Goal: Task Accomplishment & Management: Use online tool/utility

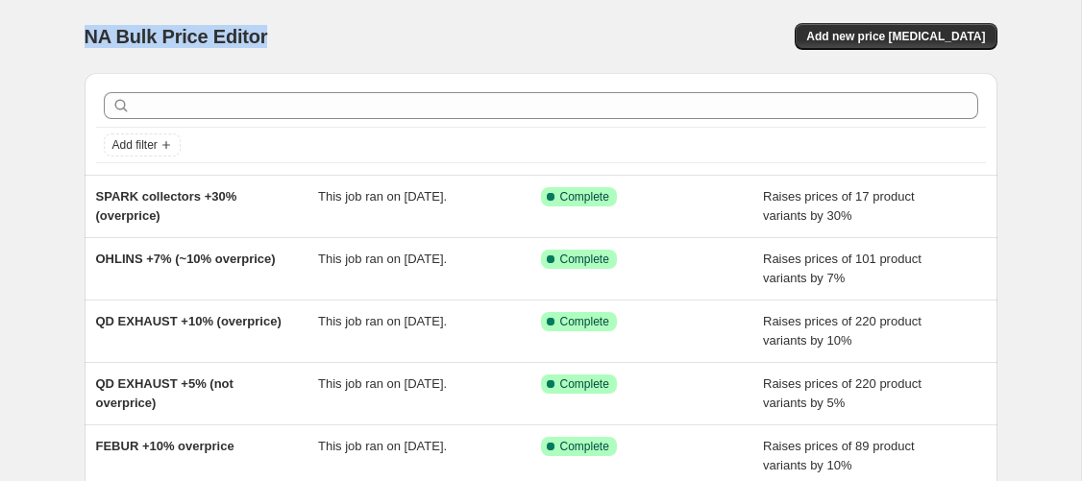
drag, startPoint x: 83, startPoint y: 37, endPoint x: 334, endPoint y: 32, distance: 251.7
click at [334, 34] on div "NA Bulk Price Editor" at bounding box center [304, 36] width 439 height 27
drag, startPoint x: 300, startPoint y: 28, endPoint x: 96, endPoint y: 37, distance: 203.9
click at [96, 37] on div "NA Bulk Price Editor" at bounding box center [304, 36] width 439 height 27
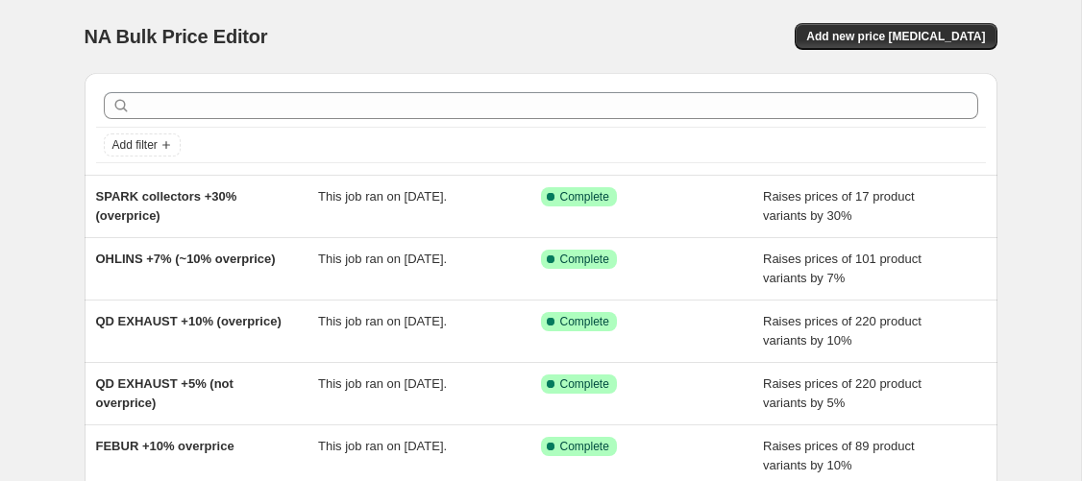
click at [96, 37] on span "NA Bulk Price Editor" at bounding box center [176, 36] width 183 height 21
click at [877, 39] on span "Add new price [MEDICAL_DATA]" at bounding box center [895, 36] width 179 height 15
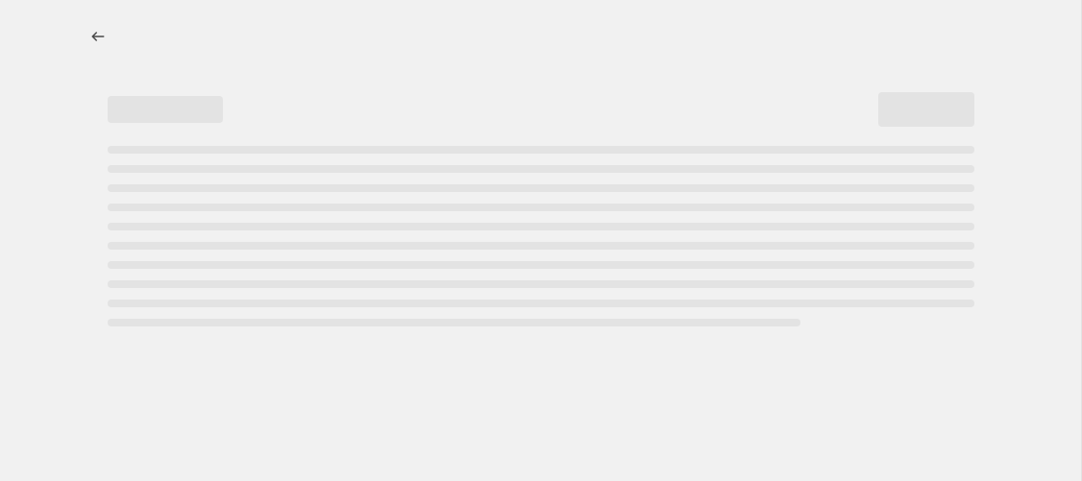
select select "percentage"
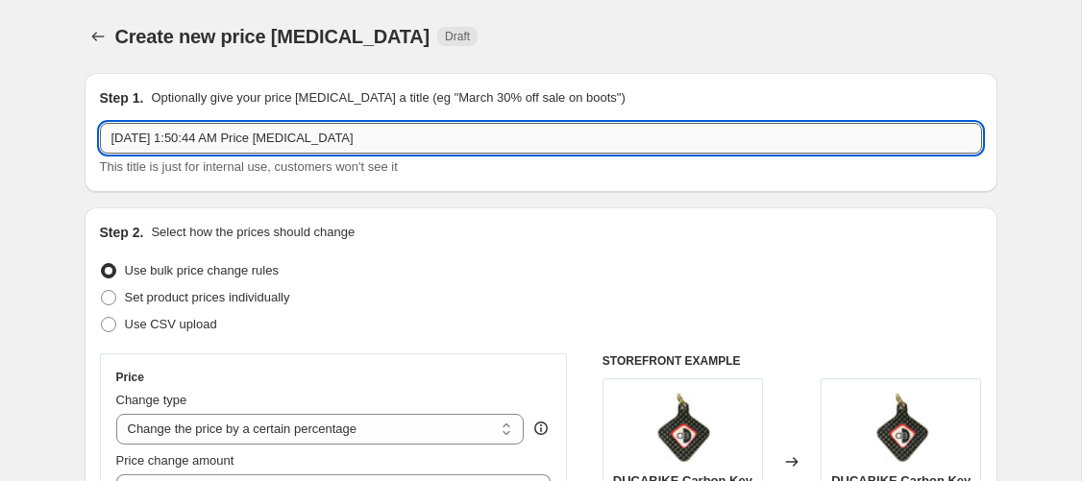
click at [321, 137] on input "[DATE] 1:50:44 AM Price [MEDICAL_DATA]" at bounding box center [541, 138] width 882 height 31
click at [318, 141] on input "Sep 2, 2025, 1:50:44 AM Price change job" at bounding box center [541, 138] width 882 height 31
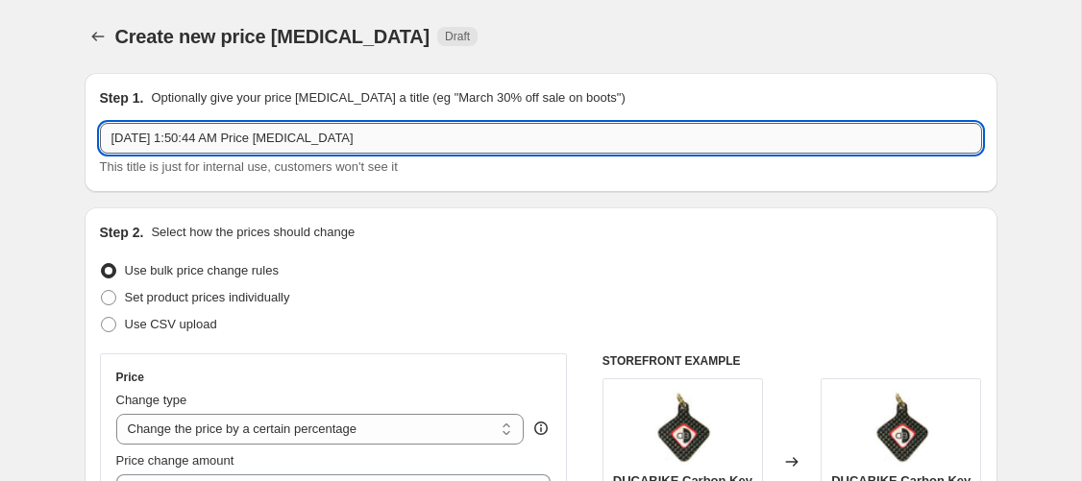
click at [318, 141] on input "Sep 2, 2025, 1:50:44 AM Price change job" at bounding box center [541, 138] width 882 height 31
click at [318, 141] on input "IN" at bounding box center [541, 138] width 882 height 31
type input "I"
type input "CNC RACING discount 10%"
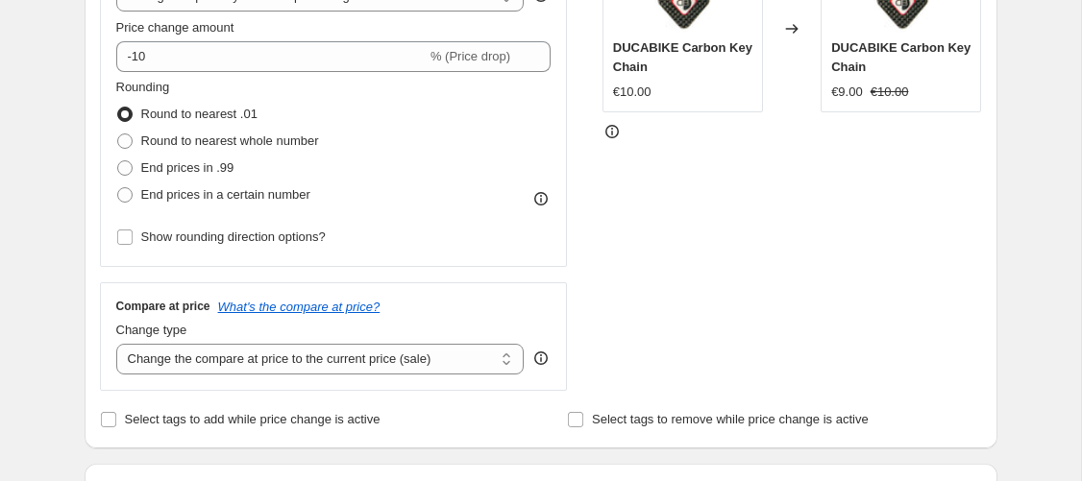
scroll to position [438, 0]
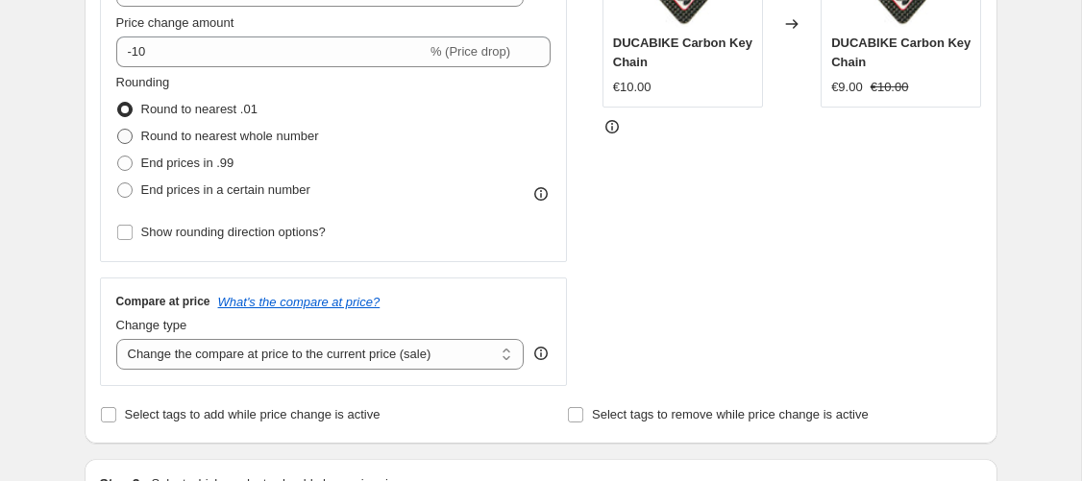
click at [139, 135] on label "Round to nearest whole number" at bounding box center [217, 136] width 203 height 27
click at [118, 130] on input "Round to nearest whole number" at bounding box center [117, 129] width 1 height 1
radio input "true"
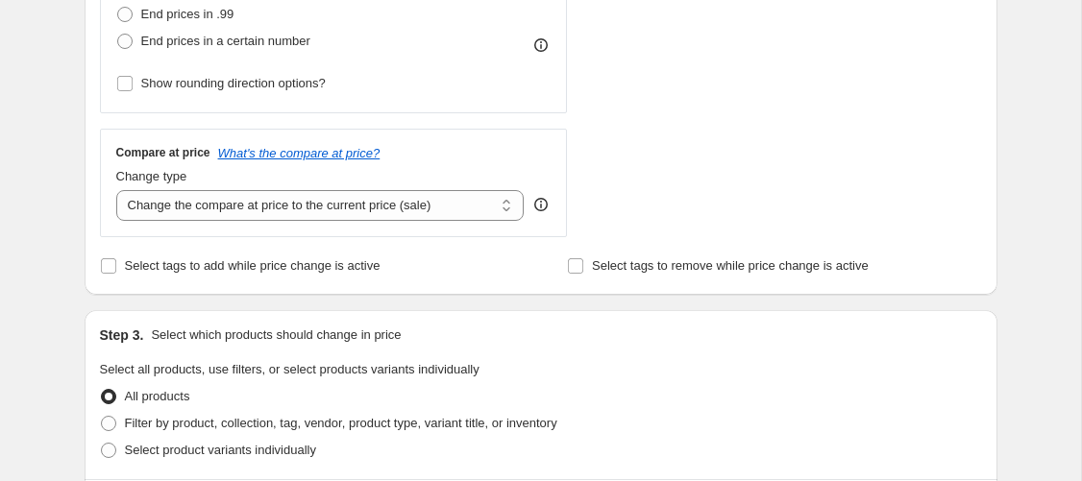
scroll to position [657, 0]
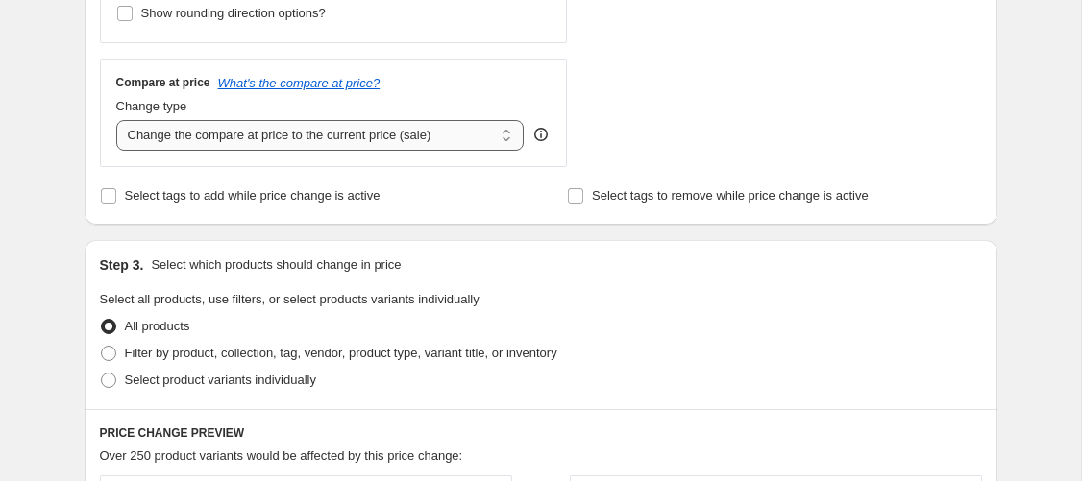
click option "Change the compare at price to the current price (sale)" at bounding box center [0, 0] width 0 height 0
click at [209, 203] on span "Select tags to add while price change is active" at bounding box center [253, 195] width 256 height 14
click at [116, 203] on input "Select tags to add while price change is active" at bounding box center [108, 195] width 15 height 15
checkbox input "true"
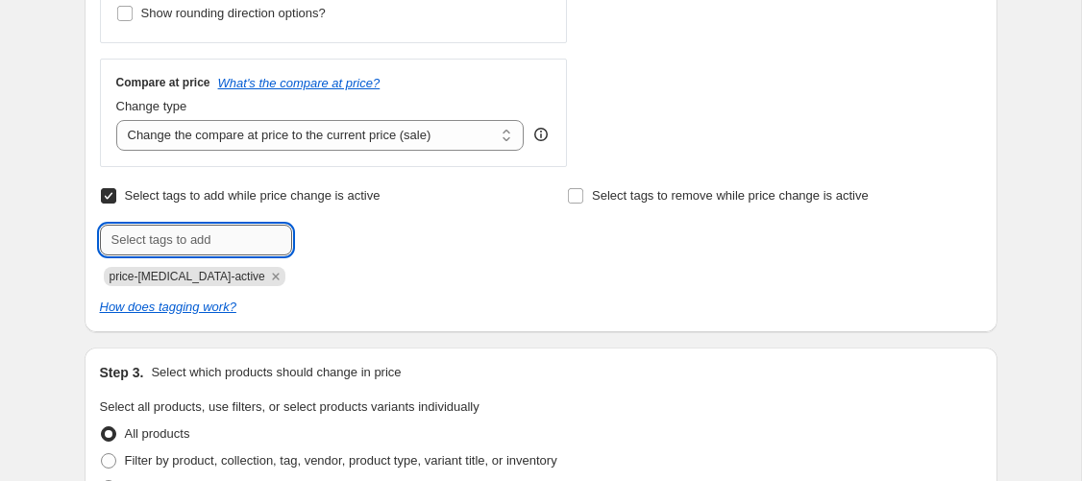
click at [158, 245] on input "text" at bounding box center [196, 240] width 192 height 31
drag, startPoint x: 219, startPoint y: 240, endPoint x: 97, endPoint y: 234, distance: 122.1
click at [100, 234] on input "!ON SALE!" at bounding box center [196, 240] width 192 height 31
type input "!ON SALE!"
click at [723, 195] on span "Select tags to remove while price change is active" at bounding box center [730, 195] width 277 height 14
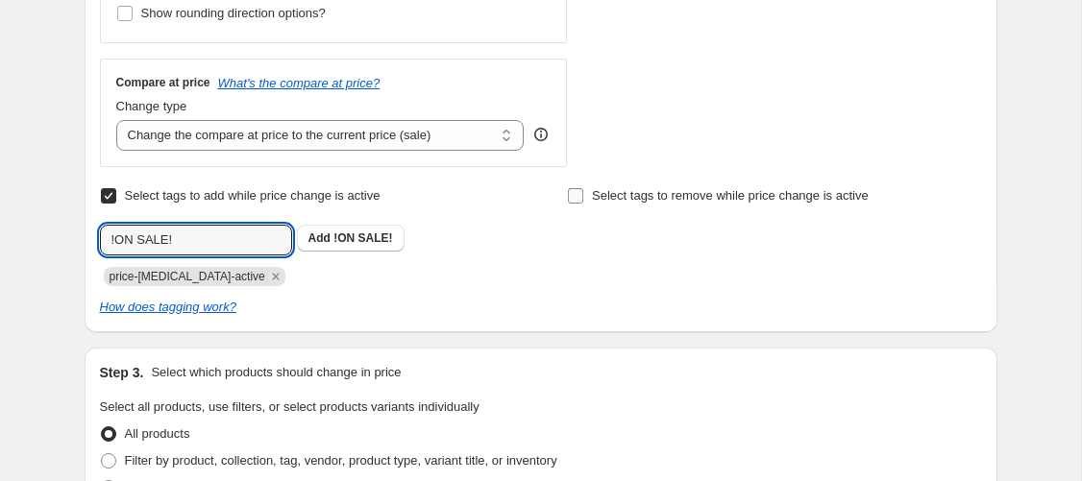
click at [583, 195] on input "Select tags to remove while price change is active" at bounding box center [575, 195] width 15 height 15
checkbox input "true"
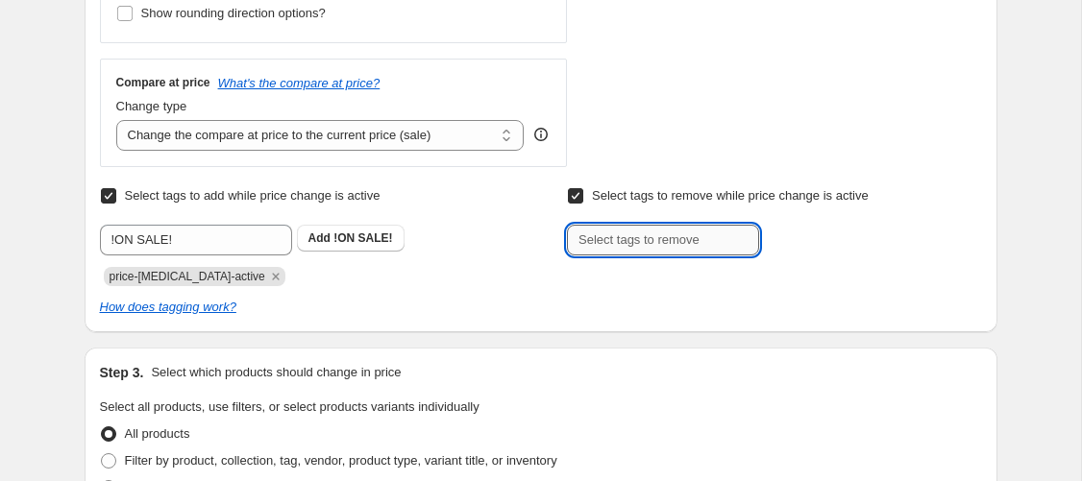
click at [668, 232] on input "text" at bounding box center [663, 240] width 192 height 31
paste input "!ON SALE!"
type input "!ON SALE!"
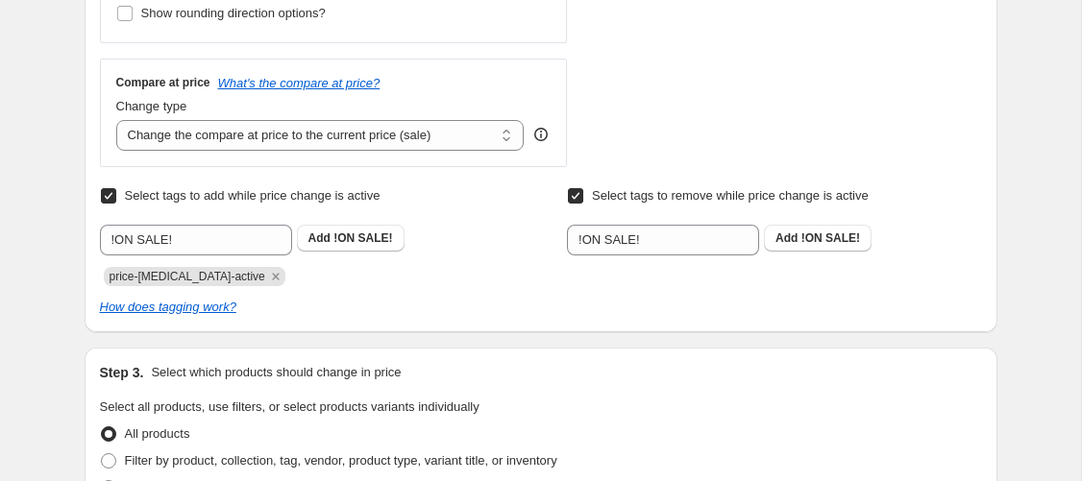
click at [960, 235] on div "!ON SALE! Add !ON SALE!" at bounding box center [774, 240] width 414 height 31
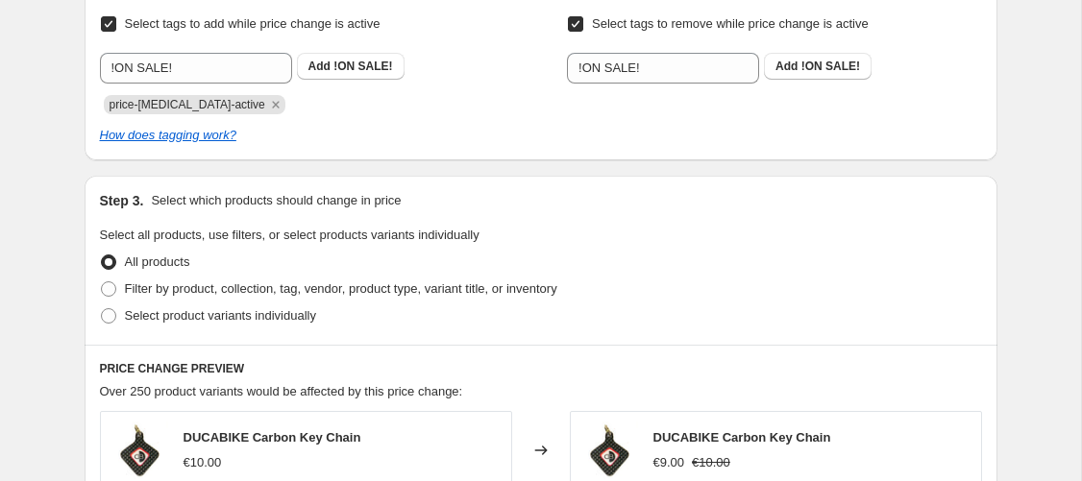
scroll to position [986, 0]
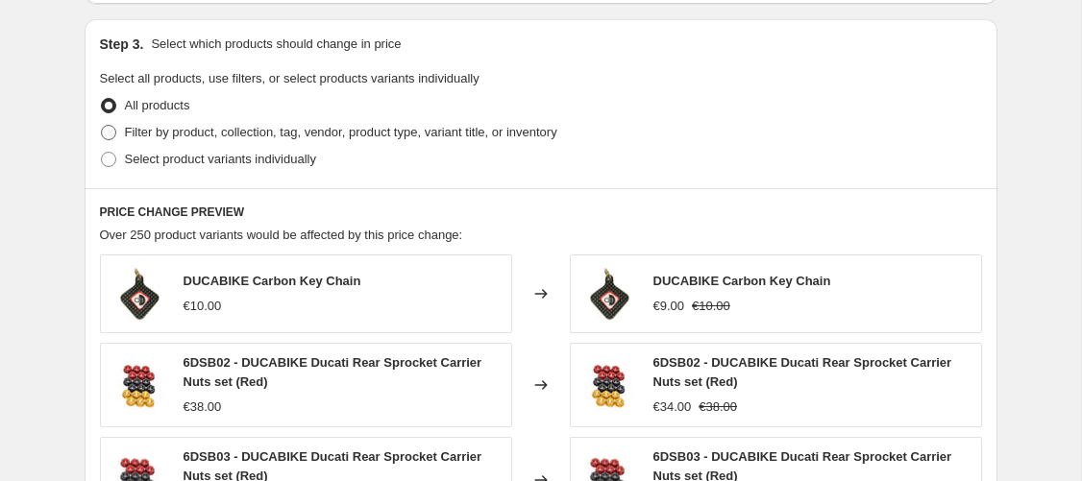
click at [246, 139] on span "Filter by product, collection, tag, vendor, product type, variant title, or inv…" at bounding box center [341, 132] width 432 height 14
click at [102, 126] on input "Filter by product, collection, tag, vendor, product type, variant title, or inv…" at bounding box center [101, 125] width 1 height 1
radio input "true"
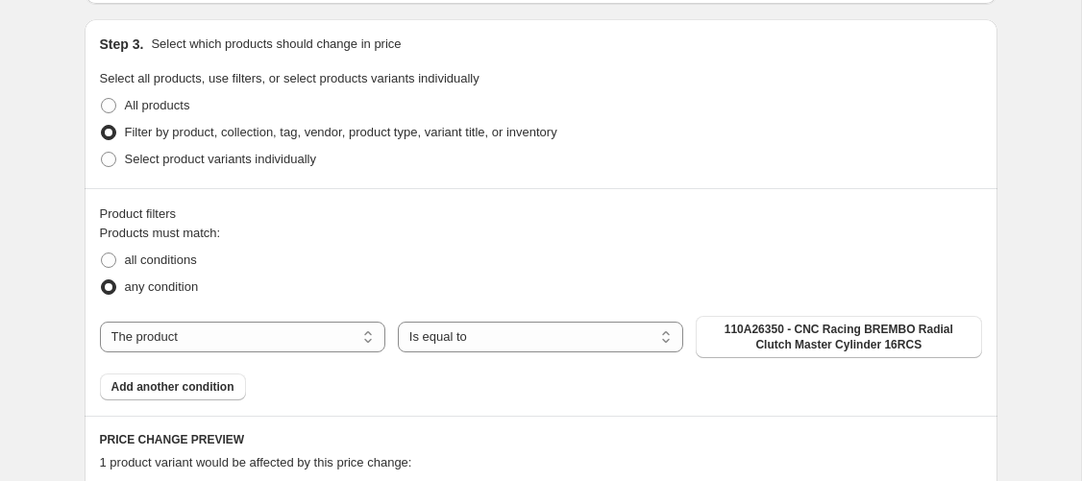
click at [161, 354] on div "The product The product's collection The product's tag The product's vendor The…" at bounding box center [541, 337] width 882 height 42
click at [100, 322] on select "The product The product's collection The product's tag The product's vendor The…" at bounding box center [242, 337] width 285 height 31
select select "collection"
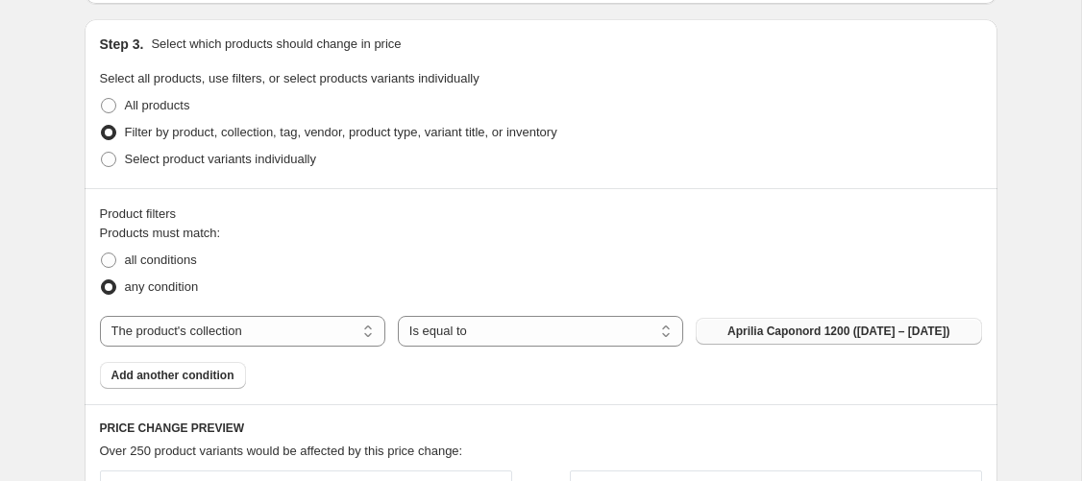
click at [744, 339] on span "Aprilia Caponord 1200 (2013 – 2014)" at bounding box center [838, 331] width 223 height 15
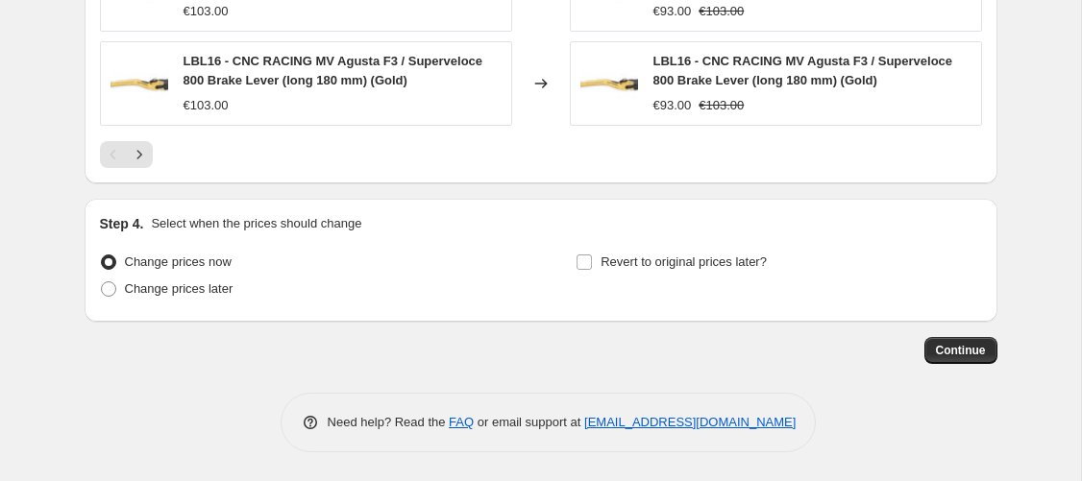
scroll to position [1902, 0]
click at [589, 264] on input "Revert to original prices later?" at bounding box center [583, 262] width 15 height 15
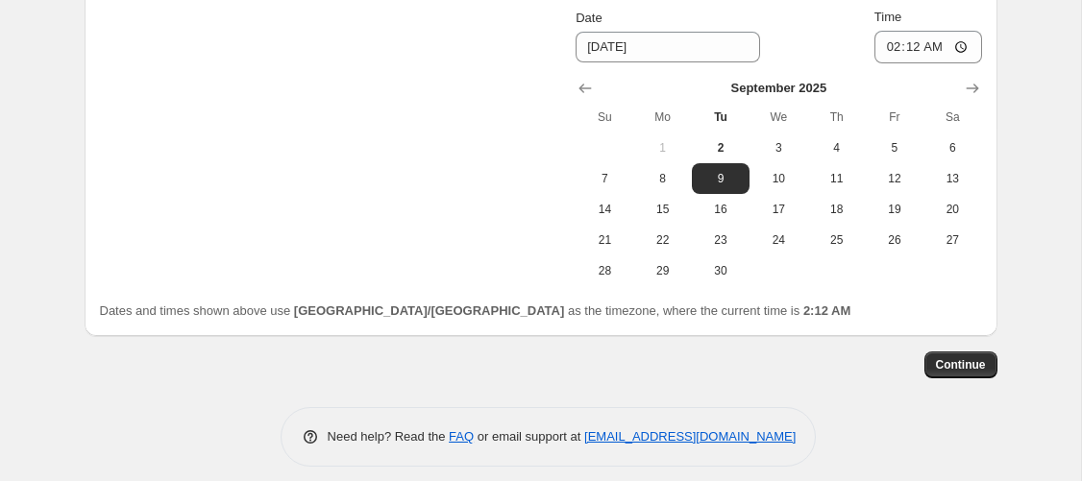
scroll to position [2010, 0]
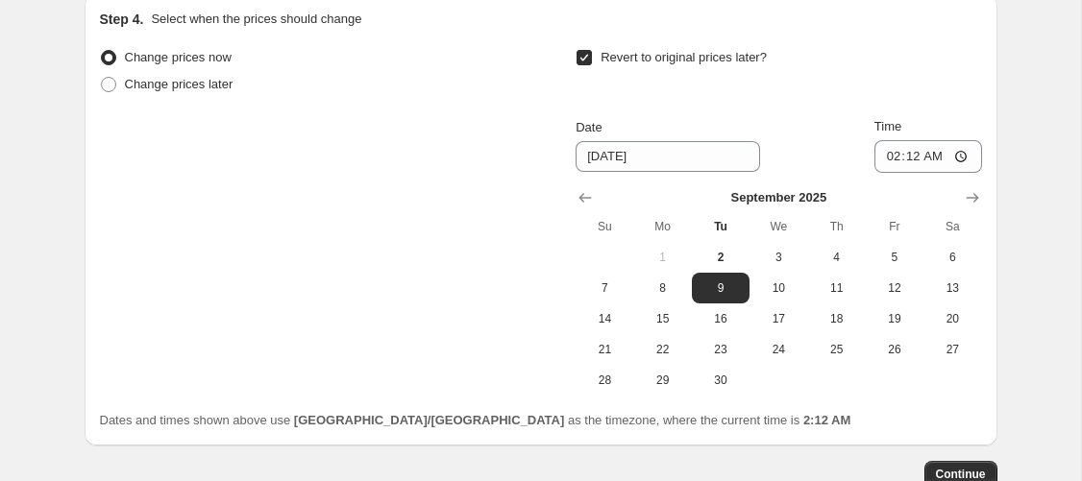
click at [598, 71] on label "Revert to original prices later?" at bounding box center [670, 57] width 191 height 27
click at [592, 65] on input "Revert to original prices later?" at bounding box center [583, 57] width 15 height 15
checkbox input "false"
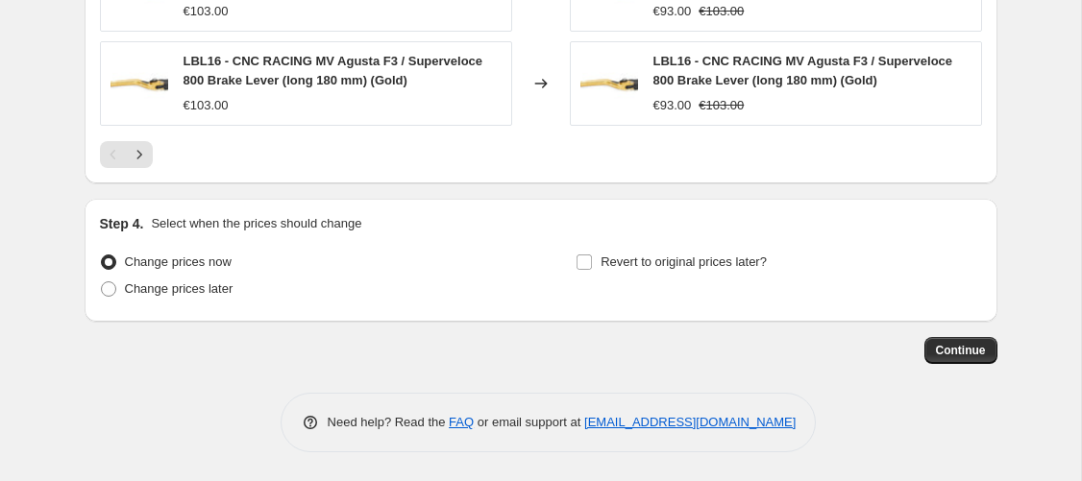
scroll to position [1902, 0]
click at [946, 344] on span "Continue" at bounding box center [961, 350] width 50 height 15
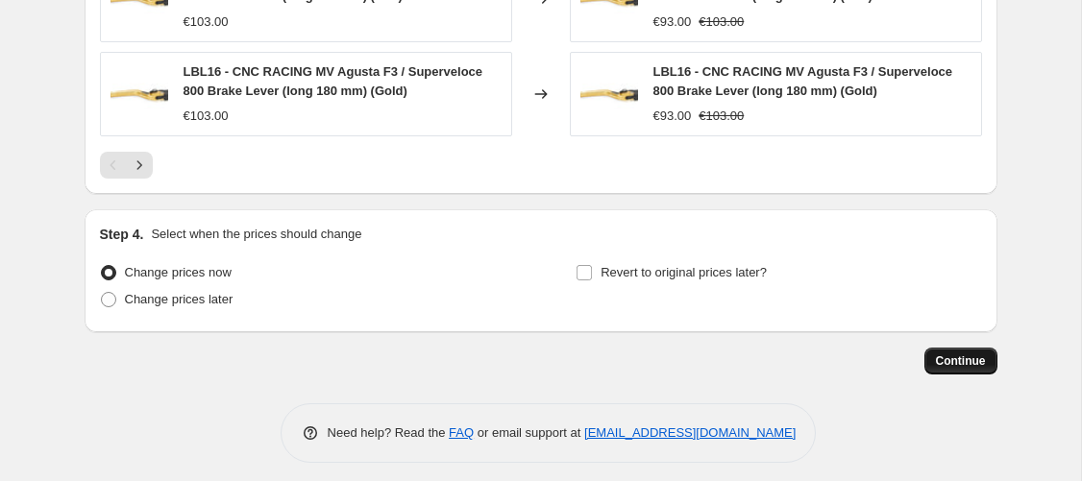
scroll to position [0, 0]
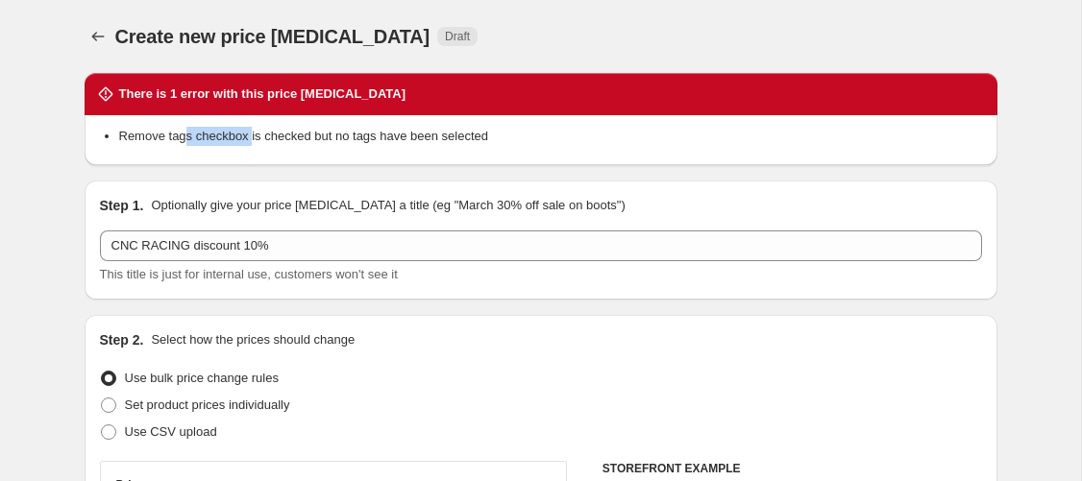
drag, startPoint x: 190, startPoint y: 138, endPoint x: 266, endPoint y: 133, distance: 76.1
click at [266, 133] on li "Remove tags checkbox is checked but no tags have been selected" at bounding box center [550, 136] width 863 height 19
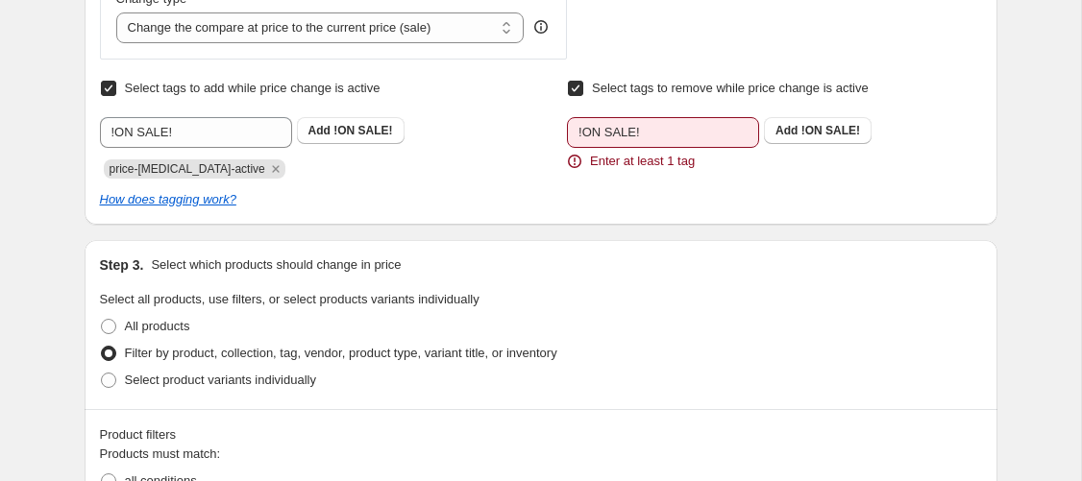
scroll to position [876, 0]
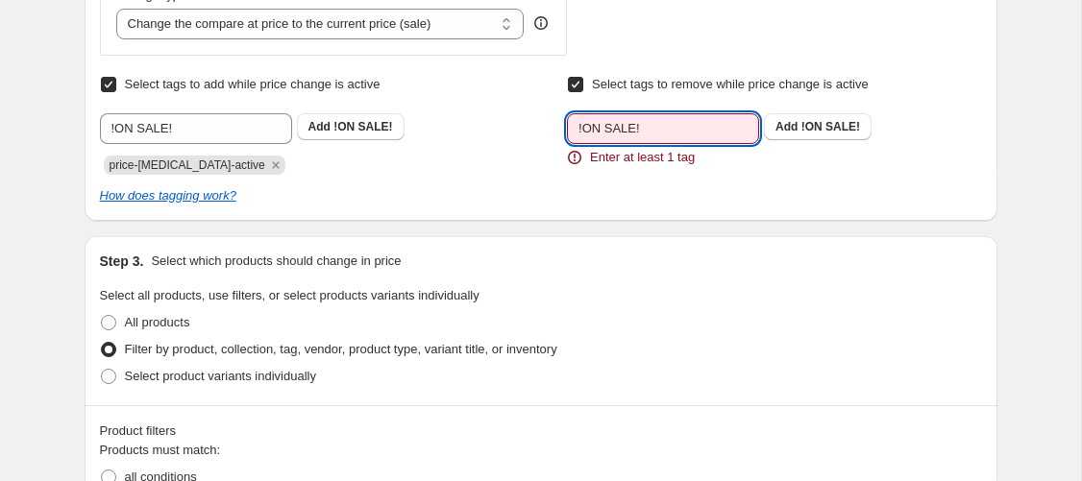
click at [655, 126] on input "!ON SALE!" at bounding box center [663, 128] width 192 height 31
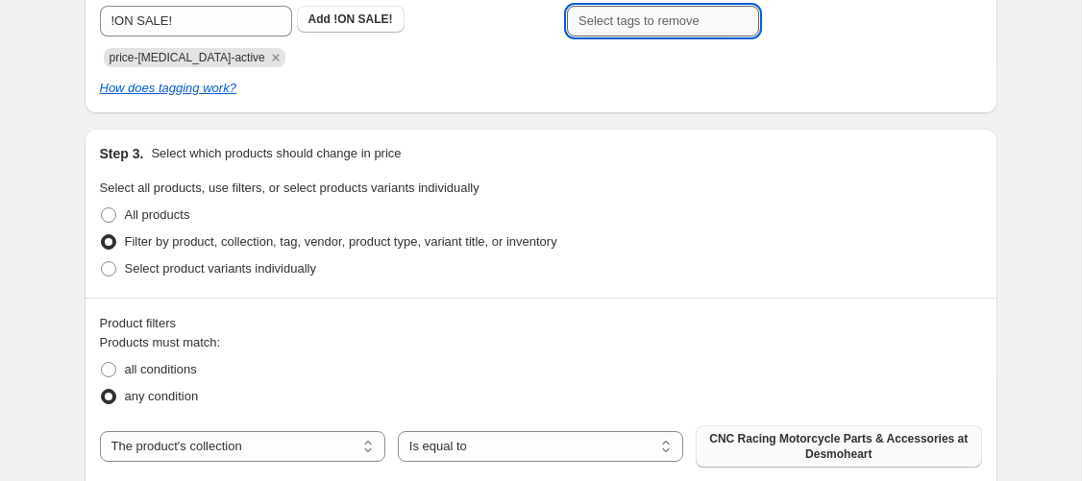
scroll to position [768, 0]
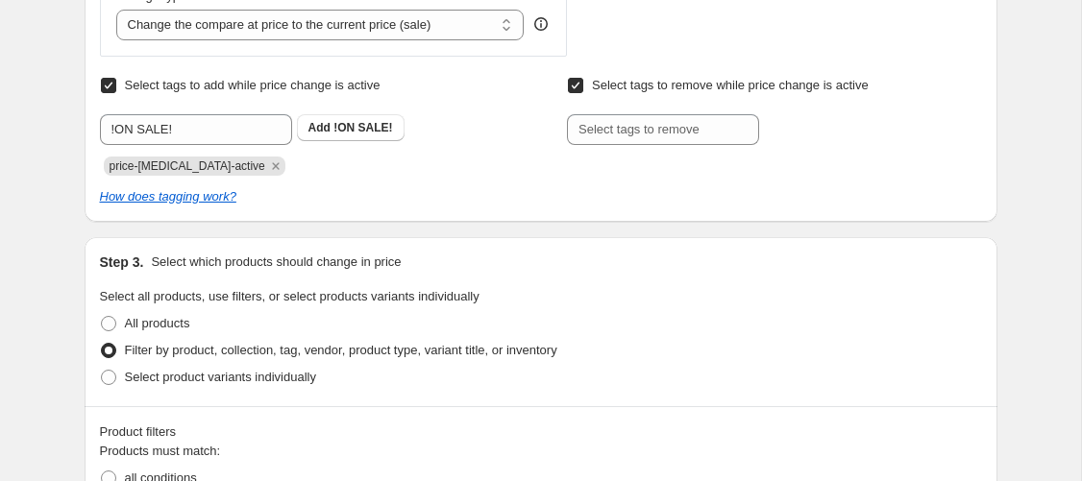
click at [1018, 127] on div "Create new price change job. This page is ready Create new price change job Dra…" at bounding box center [540, 375] width 959 height 2286
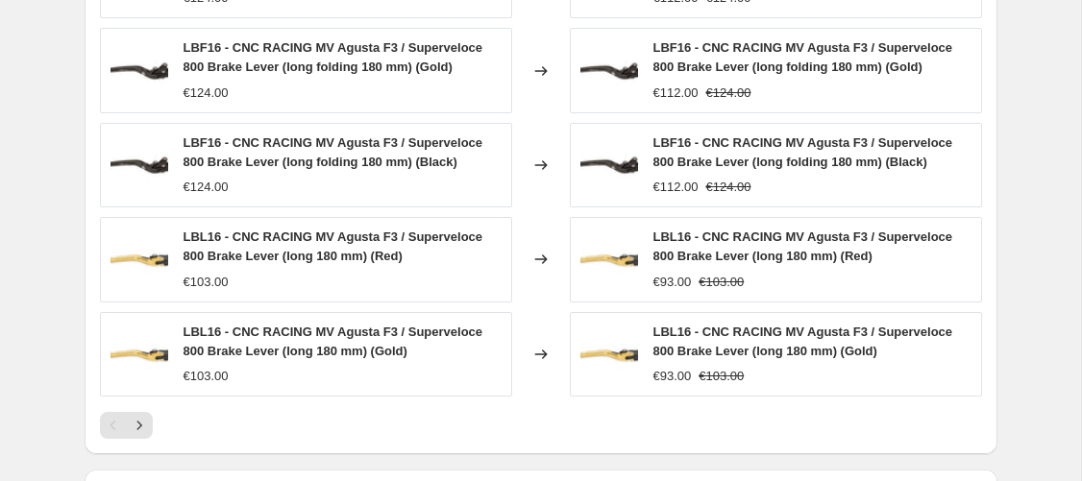
scroll to position [1902, 0]
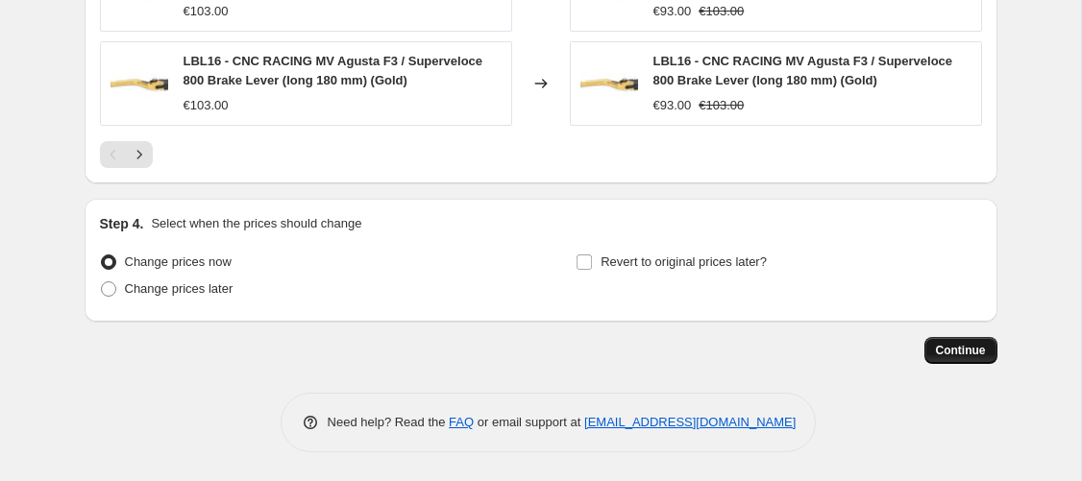
click at [947, 350] on span "Continue" at bounding box center [961, 350] width 50 height 15
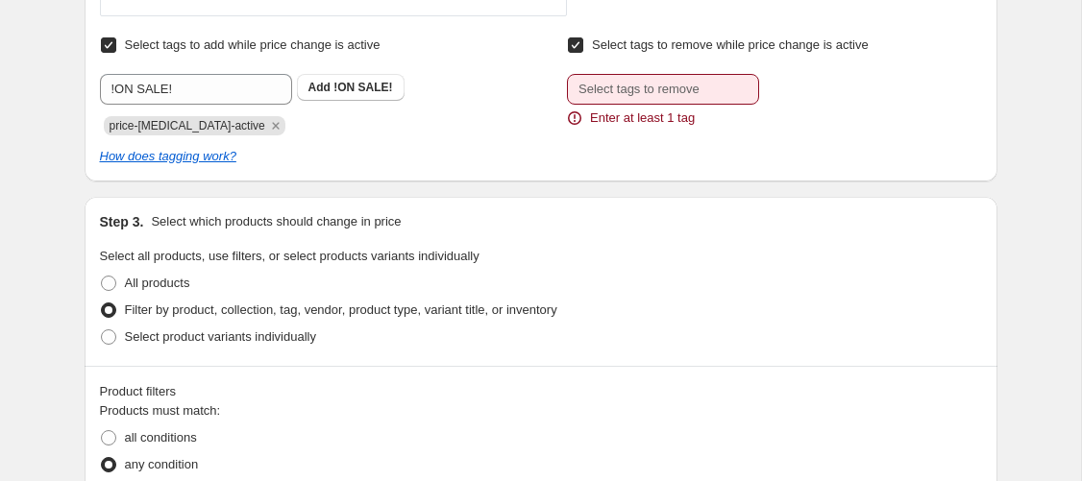
scroll to position [767, 0]
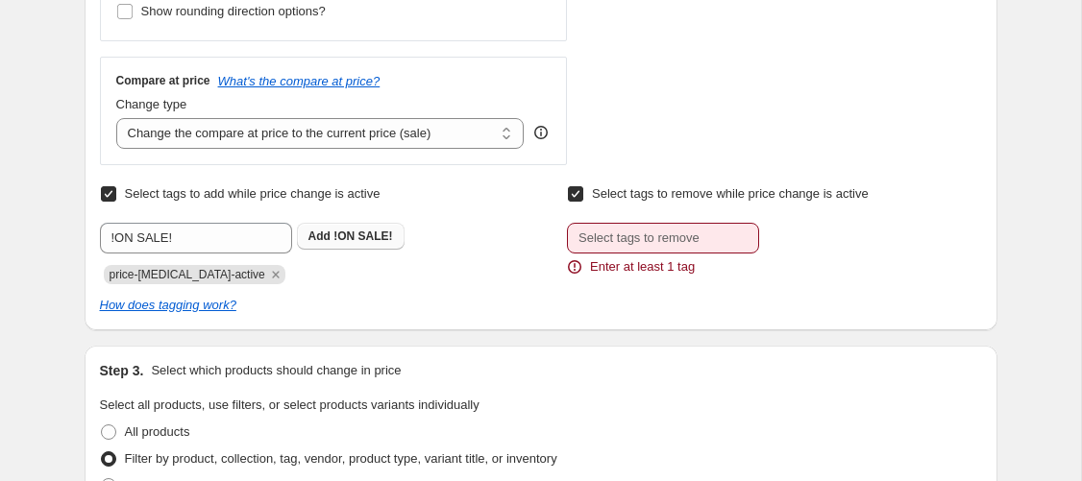
click at [329, 235] on b "Add" at bounding box center [319, 236] width 22 height 13
drag, startPoint x: 280, startPoint y: 282, endPoint x: 297, endPoint y: 283, distance: 17.3
click at [297, 283] on span "!ON SALE!" at bounding box center [323, 274] width 57 height 19
click at [295, 278] on span "!ON SALE!" at bounding box center [323, 274] width 57 height 13
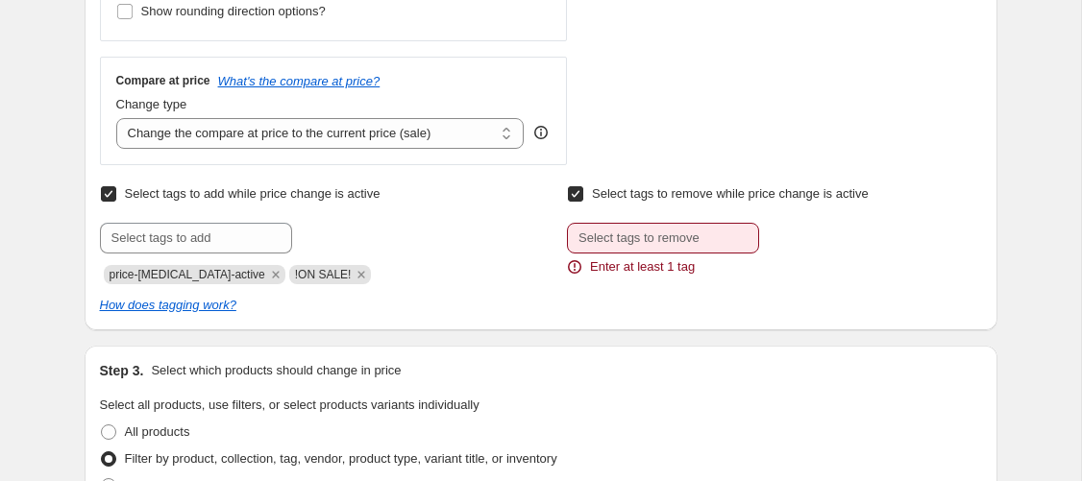
click at [295, 278] on span "!ON SALE!" at bounding box center [323, 274] width 57 height 13
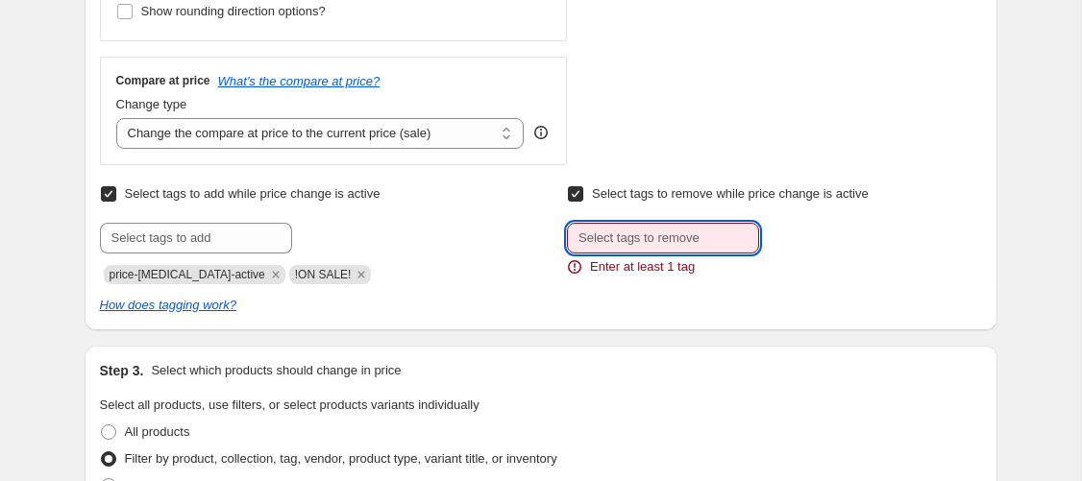
click at [624, 235] on input "text" at bounding box center [663, 238] width 192 height 31
paste input "!ON SALE!"
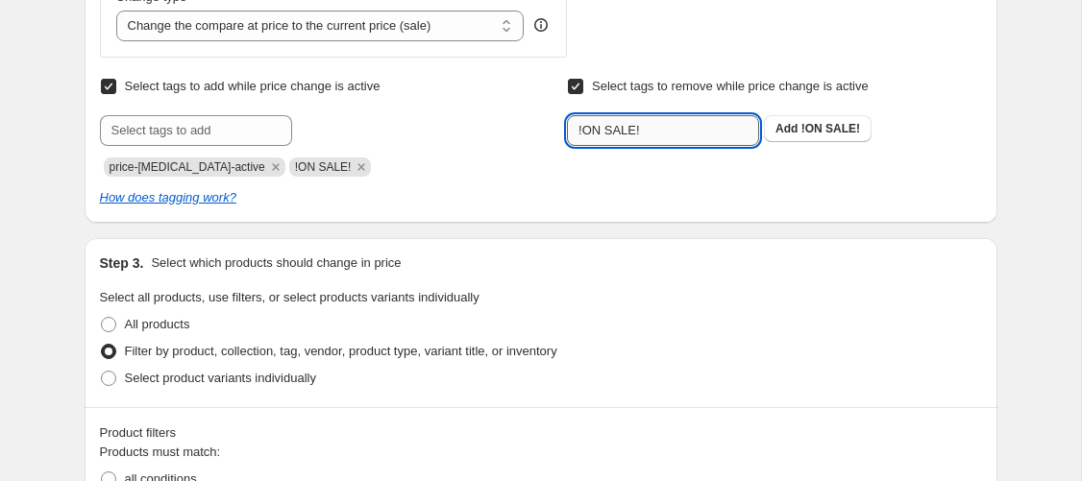
scroll to position [658, 0]
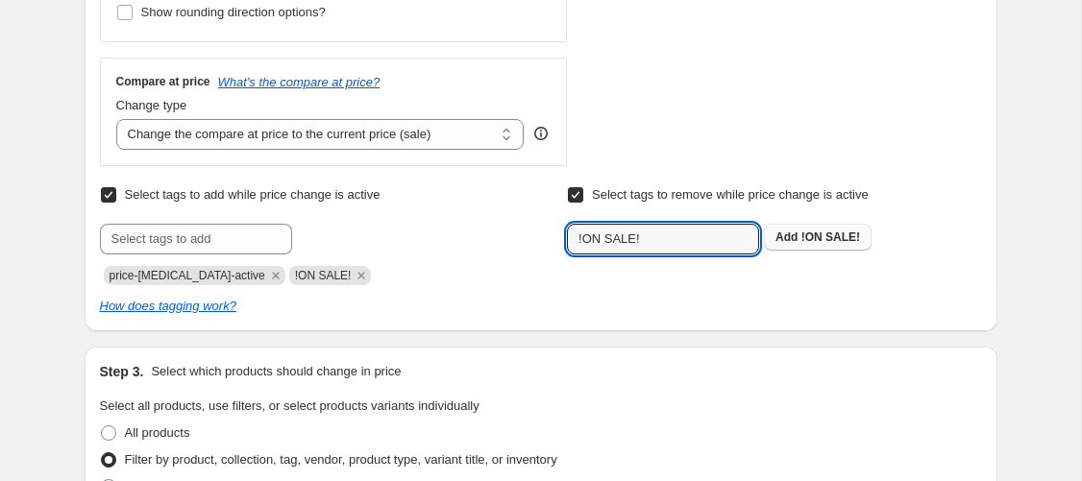
type input "!ON SALE!"
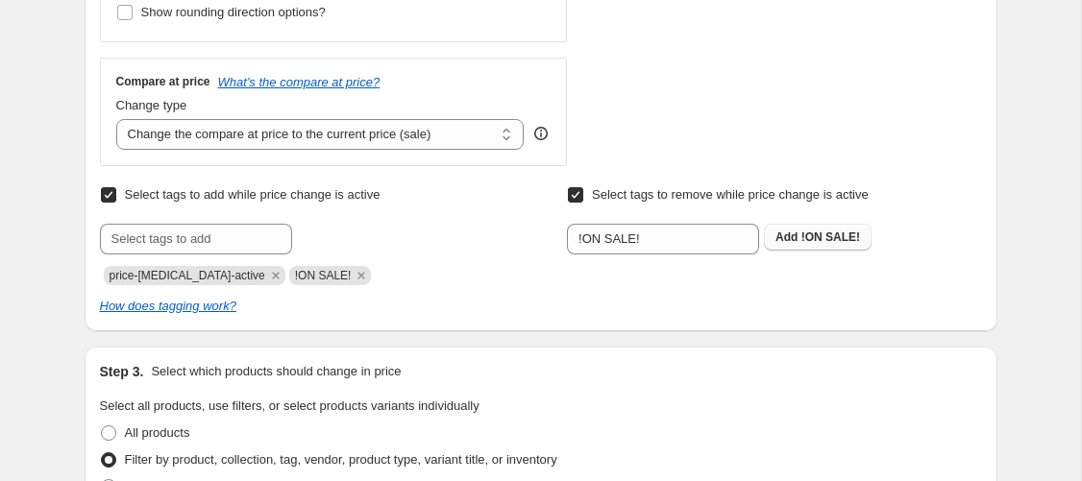
click at [801, 232] on span "Add !ON SALE!" at bounding box center [817, 237] width 85 height 15
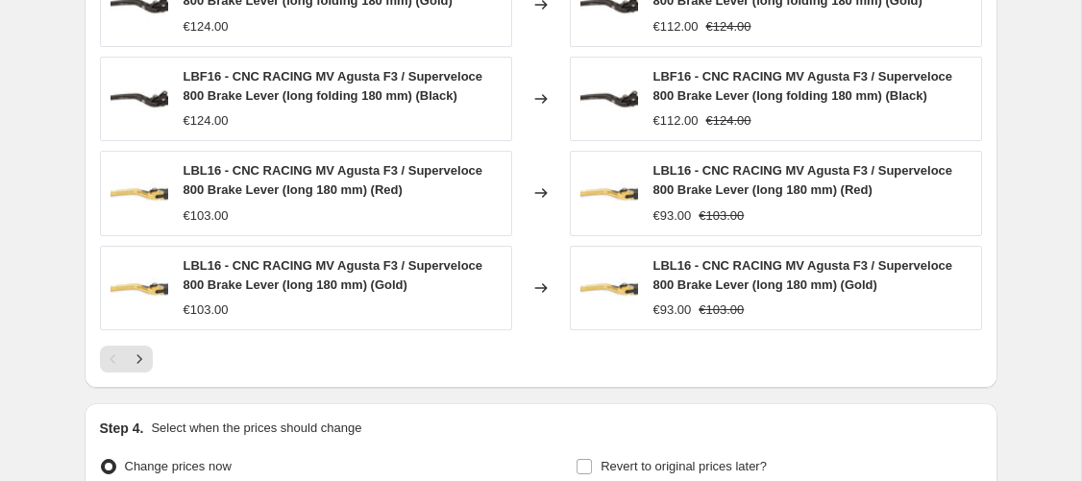
scroll to position [1902, 0]
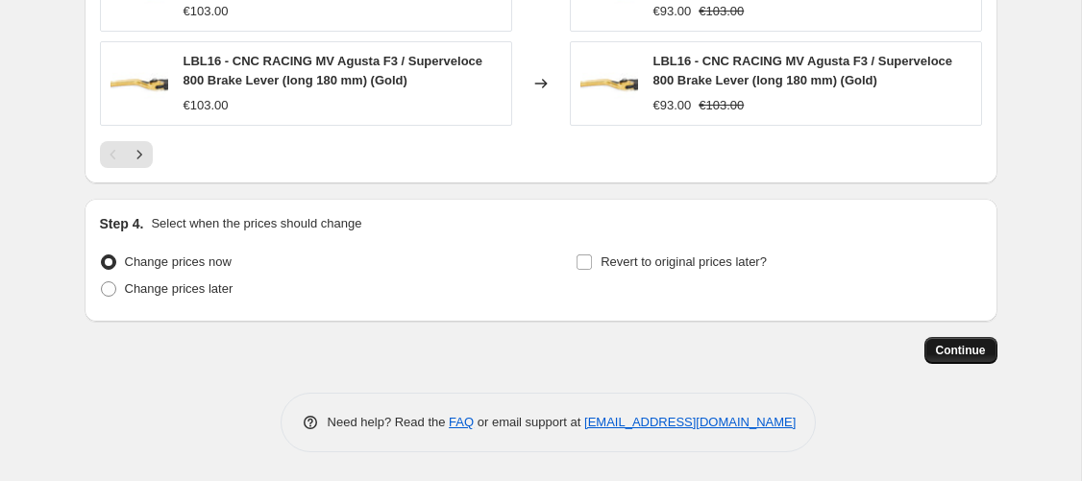
click at [967, 345] on span "Continue" at bounding box center [961, 350] width 50 height 15
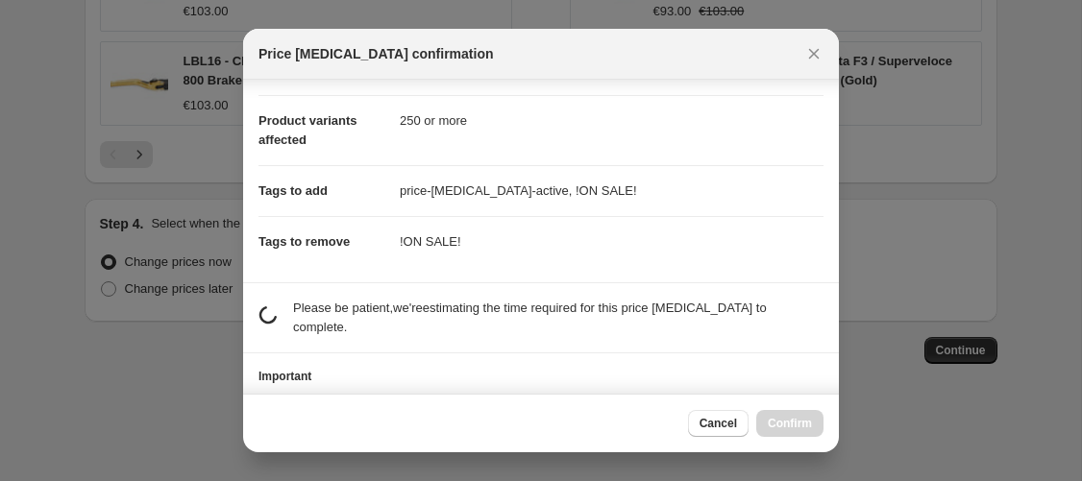
scroll to position [273, 0]
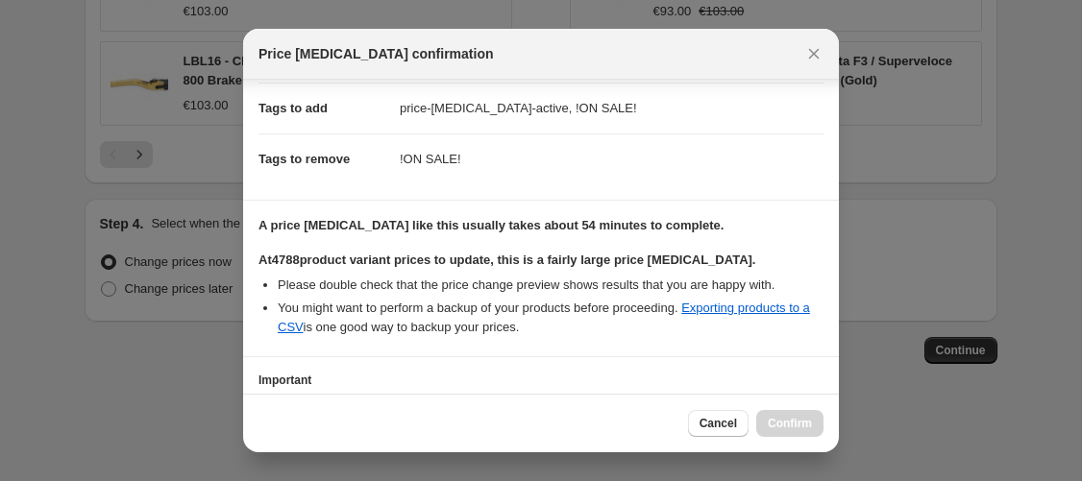
click at [678, 316] on ul "Please double check that the price change preview shows results that you are ha…" at bounding box center [540, 306] width 565 height 61
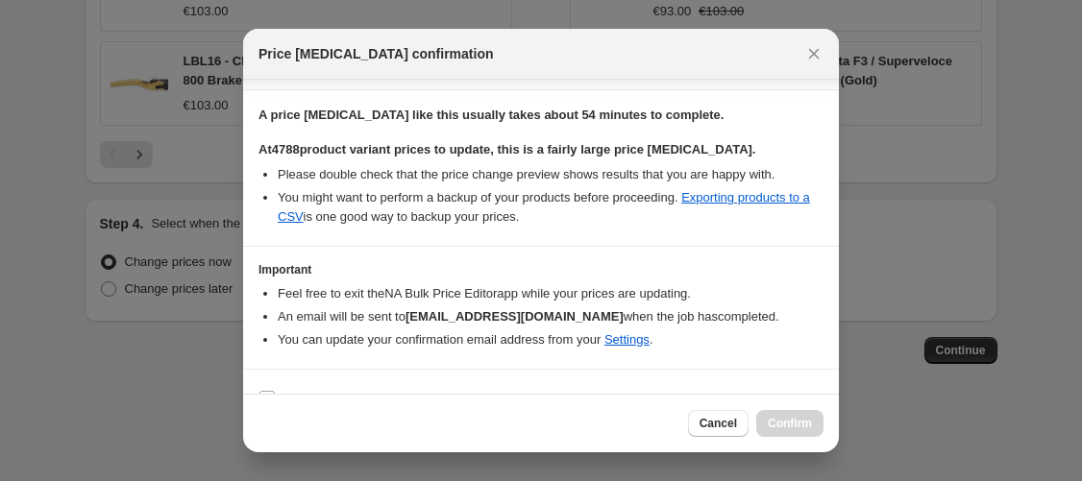
scroll to position [438, 0]
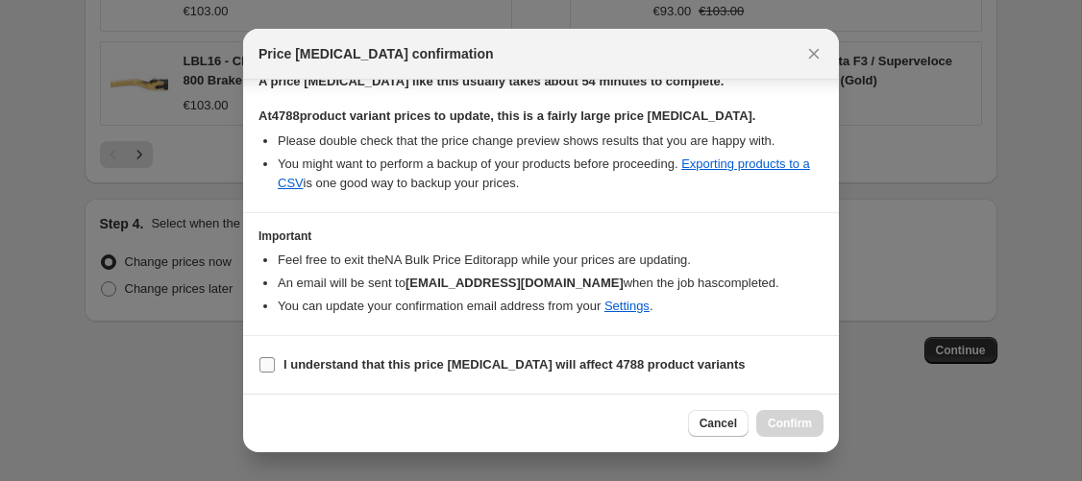
click at [359, 369] on b "I understand that this price change job will affect 4788 product variants" at bounding box center [514, 364] width 462 height 14
click at [275, 369] on input "I understand that this price change job will affect 4788 product variants" at bounding box center [266, 364] width 15 height 15
checkbox input "true"
click at [775, 433] on button "Confirm" at bounding box center [789, 423] width 67 height 27
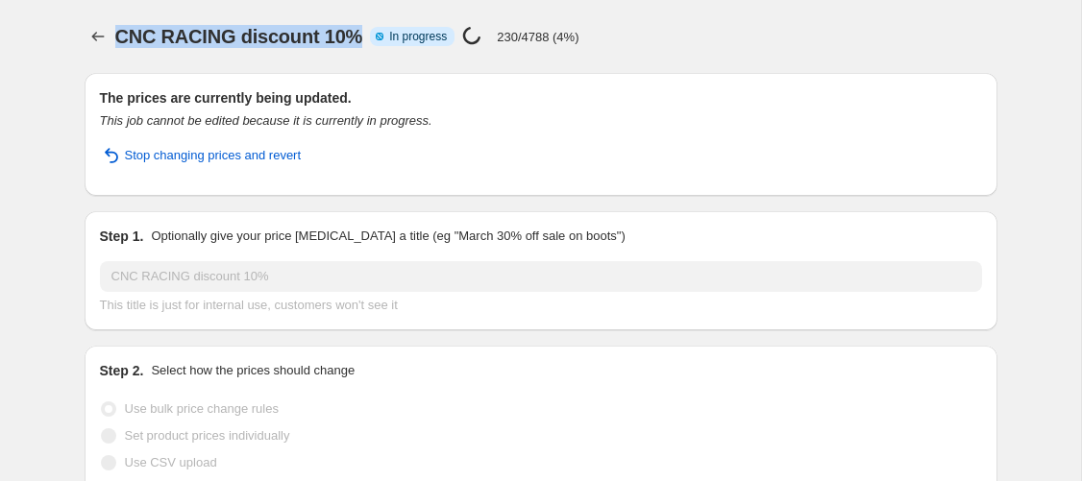
drag, startPoint x: 117, startPoint y: 45, endPoint x: 393, endPoint y: 43, distance: 275.7
click at [363, 43] on span "CNC RACING discount 10%" at bounding box center [239, 36] width 248 height 21
copy span "CNC RACING discount 10%"
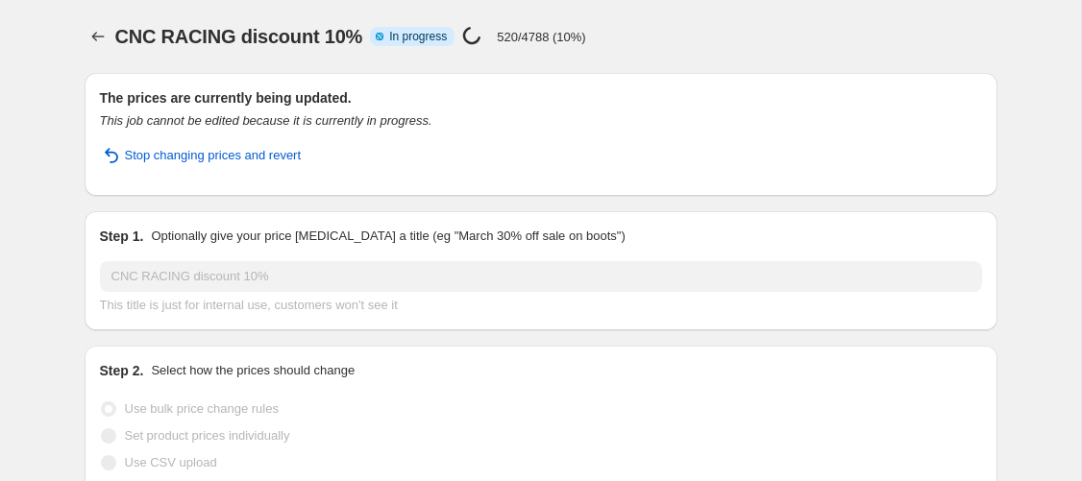
click at [562, 38] on p "520/4788 (10%)" at bounding box center [541, 37] width 89 height 14
drag, startPoint x: 600, startPoint y: 37, endPoint x: 630, endPoint y: 37, distance: 29.8
click at [586, 37] on p "520/4788 (10%)" at bounding box center [541, 37] width 89 height 14
